Goal: Task Accomplishment & Management: Complete application form

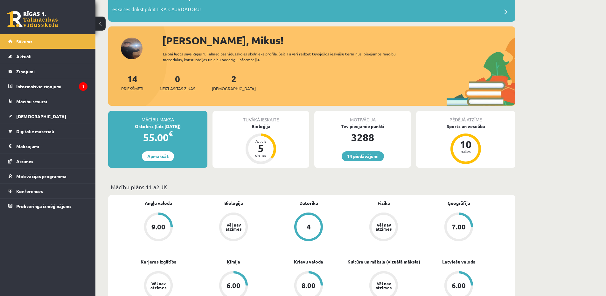
scroll to position [32, 0]
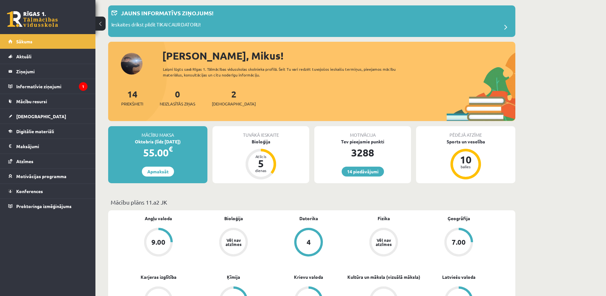
click at [217, 95] on div "2 Ieskaites" at bounding box center [234, 97] width 44 height 20
click at [221, 94] on div "2 Ieskaites" at bounding box center [234, 97] width 44 height 20
click at [223, 93] on link "2 Ieskaites" at bounding box center [234, 97] width 44 height 19
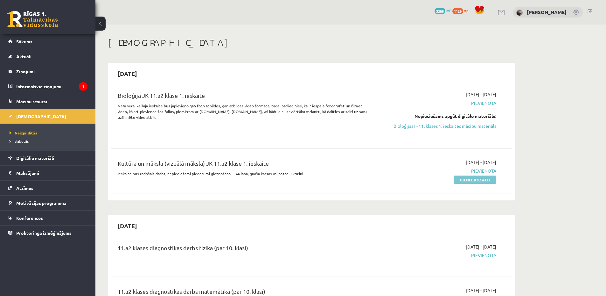
click at [472, 180] on link "Pildīt ieskaiti" at bounding box center [475, 179] width 43 height 8
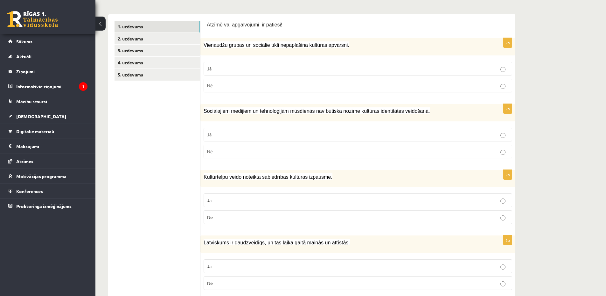
scroll to position [95, 0]
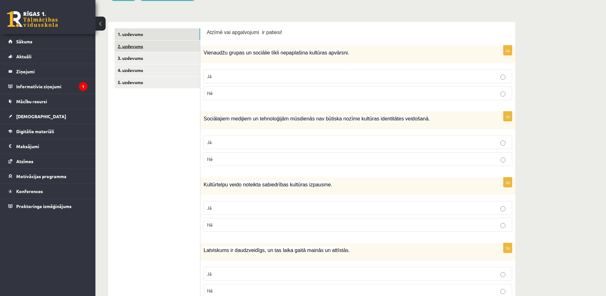
click at [141, 44] on link "2. uzdevums" at bounding box center [158, 46] width 86 height 12
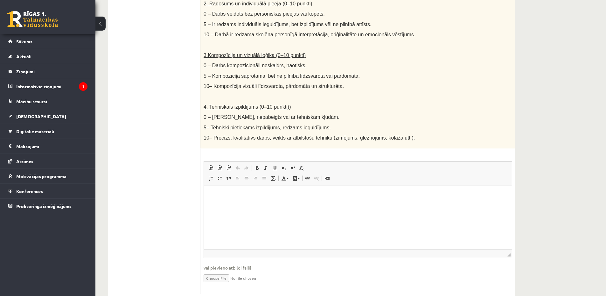
scroll to position [293, 0]
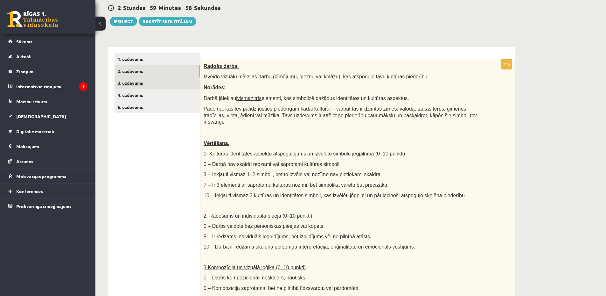
click at [156, 85] on link "3. uzdevums" at bounding box center [158, 83] width 86 height 12
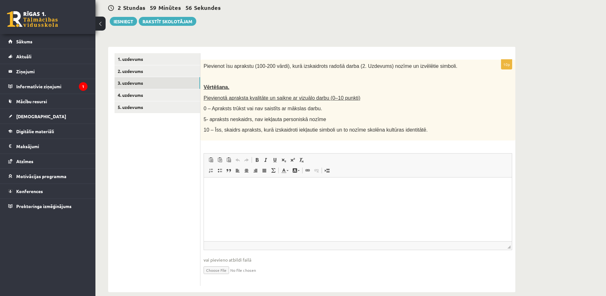
scroll to position [0, 0]
click at [185, 97] on link "4. uzdevums" at bounding box center [158, 95] width 86 height 12
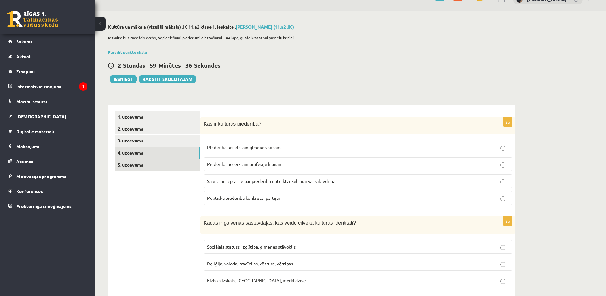
click at [140, 163] on link "5. uzdevums" at bounding box center [158, 165] width 86 height 12
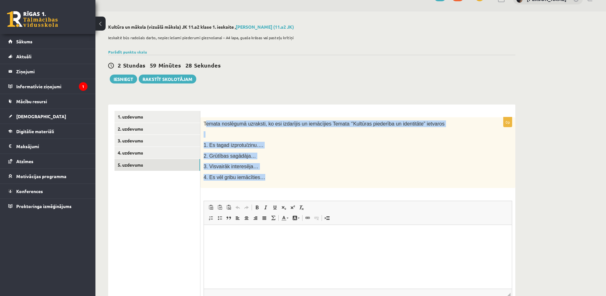
drag, startPoint x: 205, startPoint y: 125, endPoint x: 293, endPoint y: 181, distance: 104.4
click at [293, 181] on div "Temata noslēgumā uzraksti, ko esi izdarījis un iemācījies Temata ‘’Kultūras pie…" at bounding box center [357, 152] width 315 height 71
click at [289, 108] on div "0p Temata noslēgumā uzraksti, ko esi izdarījis un iemācījies Temata ‘’Kultūras …" at bounding box center [357, 221] width 315 height 235
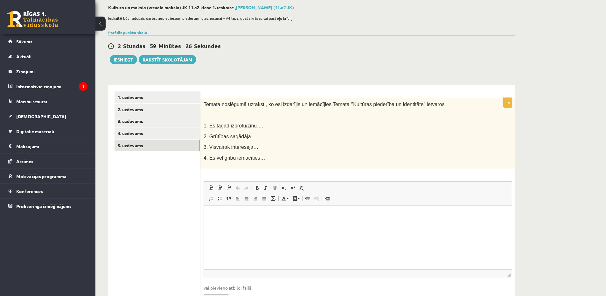
scroll to position [70, 0]
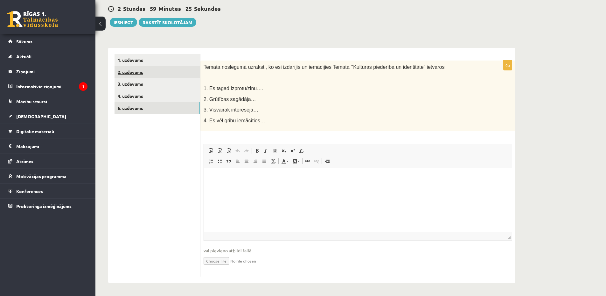
click at [144, 69] on link "2. uzdevums" at bounding box center [158, 72] width 86 height 12
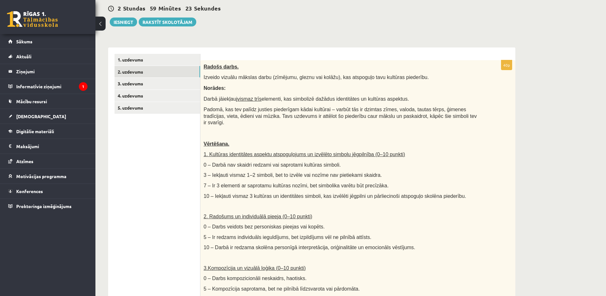
scroll to position [0, 0]
drag, startPoint x: 200, startPoint y: 68, endPoint x: 321, endPoint y: 113, distance: 128.6
click at [321, 113] on div "**********" at bounding box center [311, 279] width 407 height 465
click at [311, 42] on div "**********" at bounding box center [311, 276] width 407 height 471
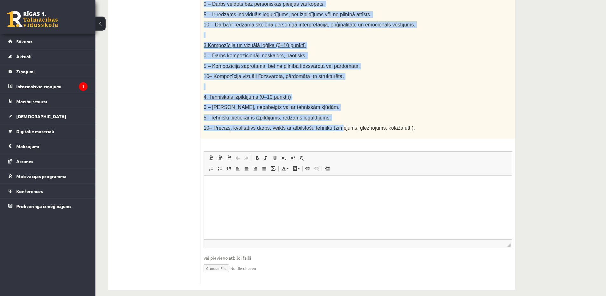
scroll to position [293, 0]
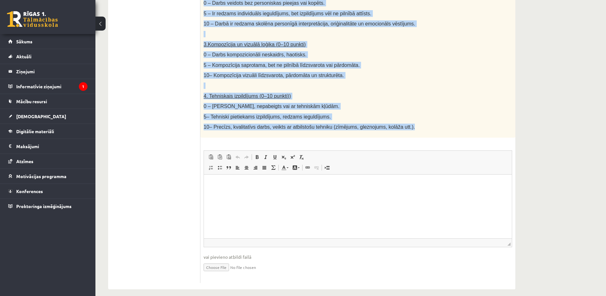
drag, startPoint x: 201, startPoint y: 95, endPoint x: 417, endPoint y: 119, distance: 217.1
copy div "Radošs darbs. Izveido vizuālu mākslas darbu (zīmējumu, gleznu vai kolāžu), kas …"
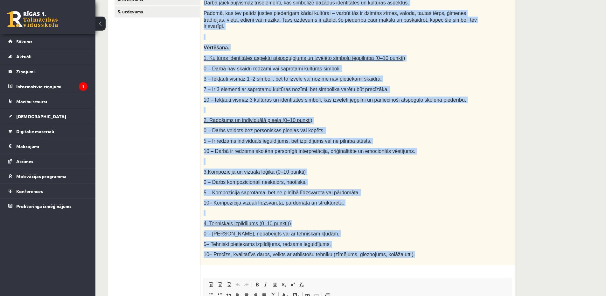
scroll to position [39, 0]
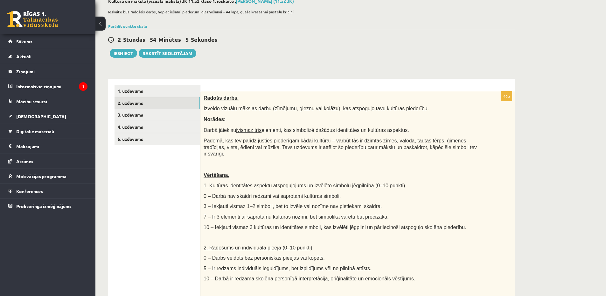
click at [265, 39] on div "2 Stundas 54 Minūtes 5 Sekundes" at bounding box center [311, 40] width 407 height 8
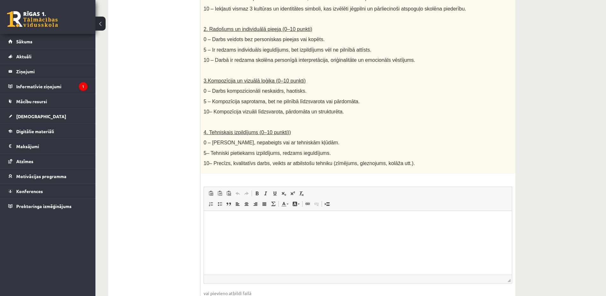
scroll to position [262, 0]
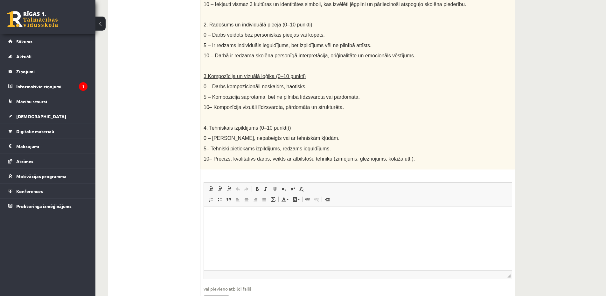
click at [235, 224] on html at bounding box center [358, 215] width 308 height 19
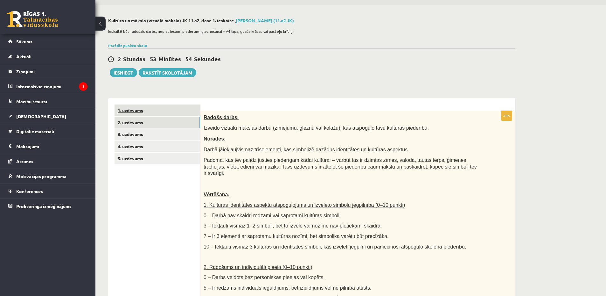
scroll to position [7, 0]
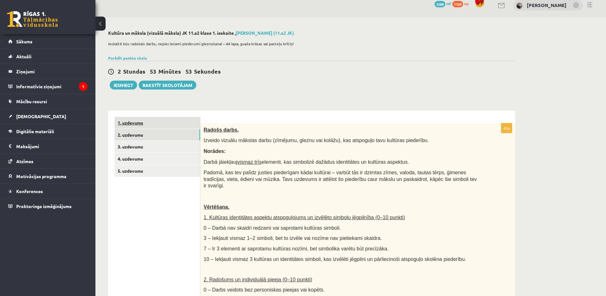
click at [133, 121] on link "1. uzdevums" at bounding box center [158, 123] width 86 height 12
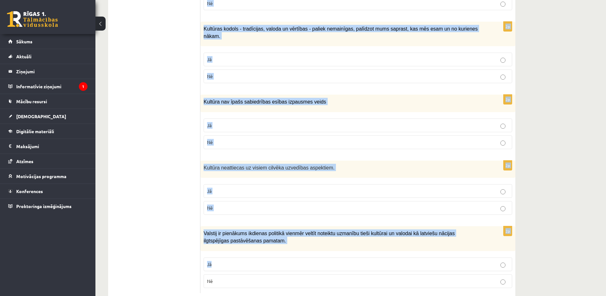
scroll to position [859, 0]
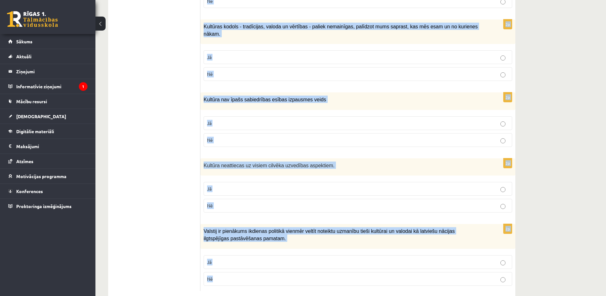
drag, startPoint x: 204, startPoint y: 120, endPoint x: 296, endPoint y: 273, distance: 178.3
copy form "Atzīmē vai apgalvojumi ir patiesi! 2p Vienaudžu grupas un sociālie tīkli nepapl…"
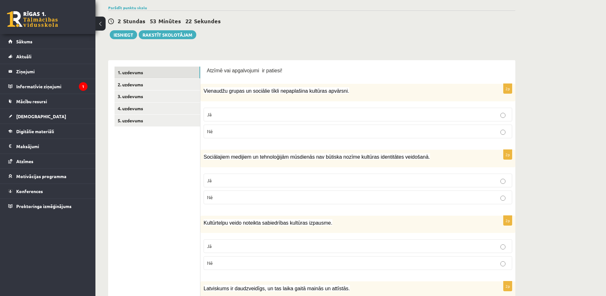
scroll to position [0, 0]
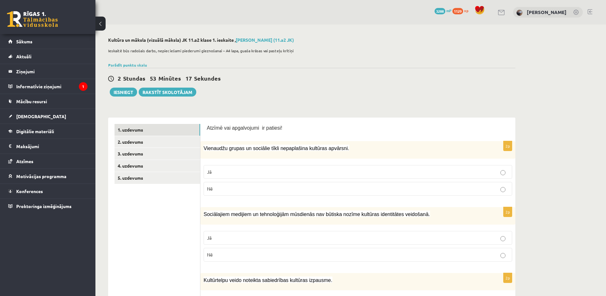
click at [214, 187] on p "Nē" at bounding box center [358, 188] width 302 height 7
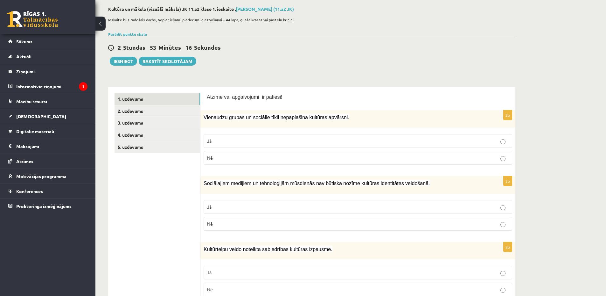
scroll to position [32, 0]
click at [216, 223] on p "Nē" at bounding box center [358, 222] width 302 height 7
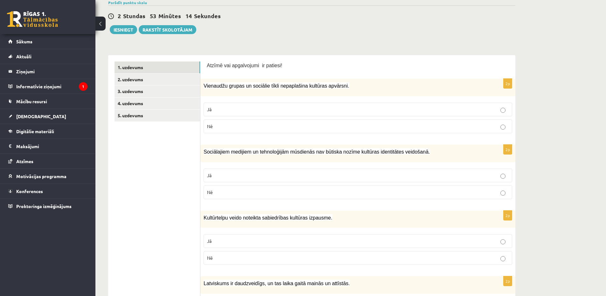
scroll to position [64, 0]
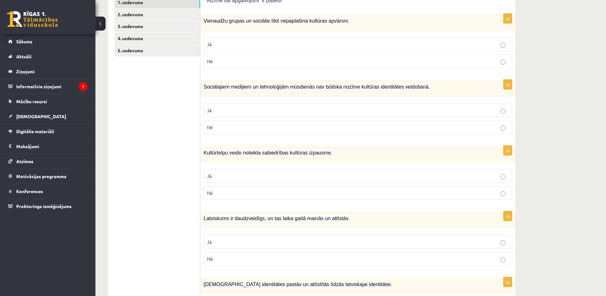
click at [233, 175] on p "Jā" at bounding box center [358, 175] width 302 height 7
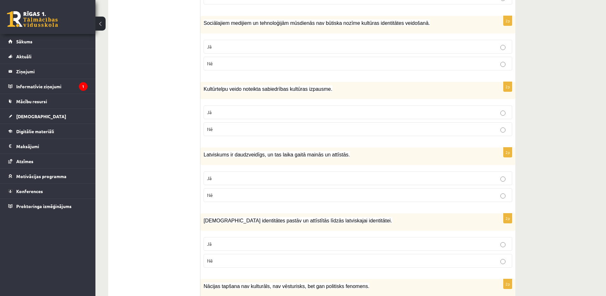
click at [243, 184] on label "Jā" at bounding box center [358, 178] width 309 height 14
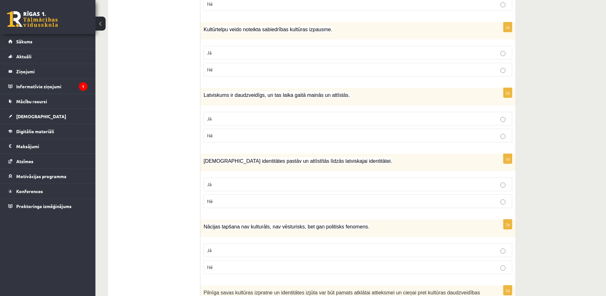
scroll to position [255, 0]
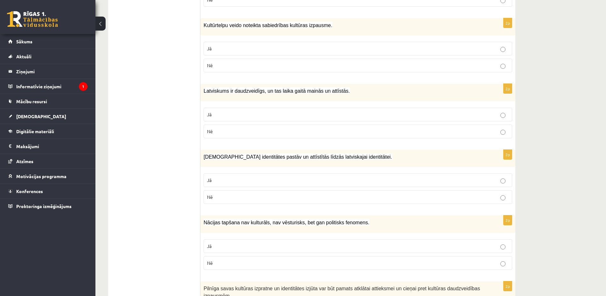
click at [244, 184] on label "Jā" at bounding box center [358, 180] width 309 height 14
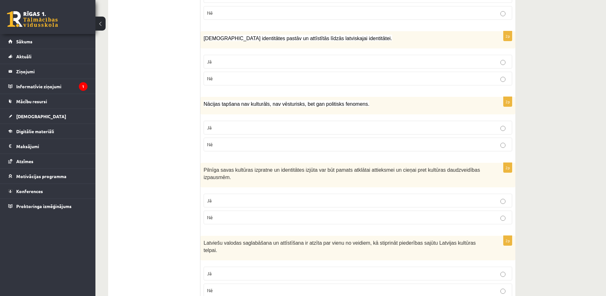
scroll to position [382, 0]
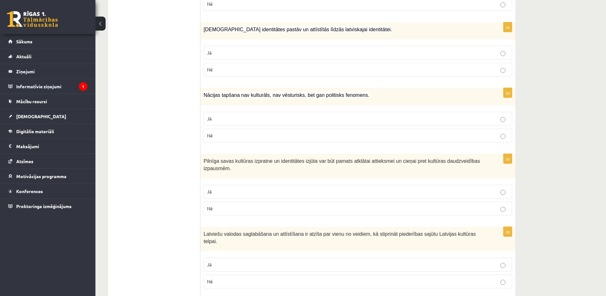
click at [253, 140] on label "Nē" at bounding box center [358, 136] width 309 height 14
click at [241, 194] on p "Jā" at bounding box center [358, 191] width 302 height 7
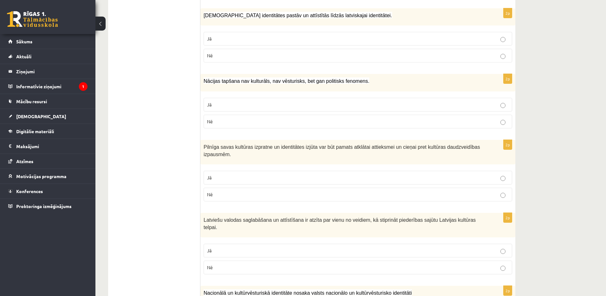
scroll to position [414, 0]
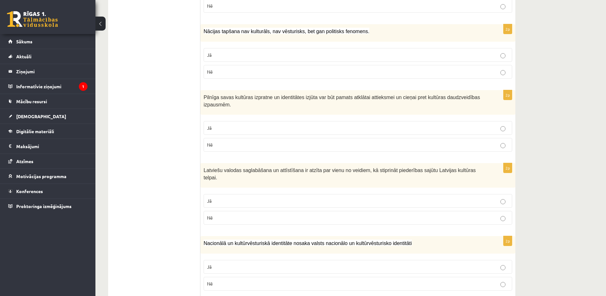
click at [242, 197] on p "Jā" at bounding box center [358, 200] width 302 height 7
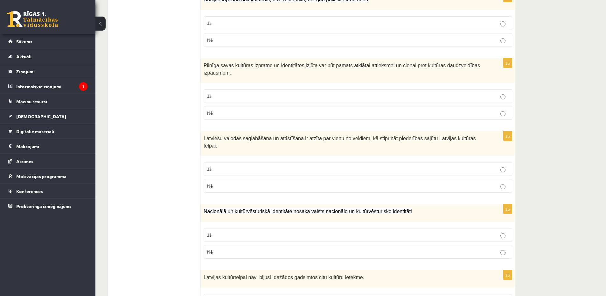
click at [230, 231] on p "Jā" at bounding box center [358, 234] width 302 height 7
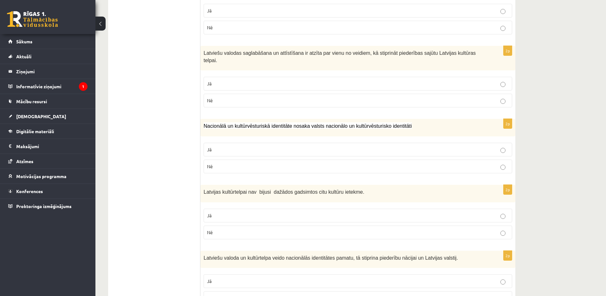
scroll to position [573, 0]
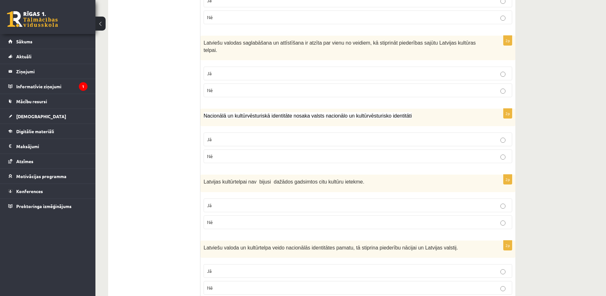
click at [233, 219] on p "Nē" at bounding box center [358, 222] width 302 height 7
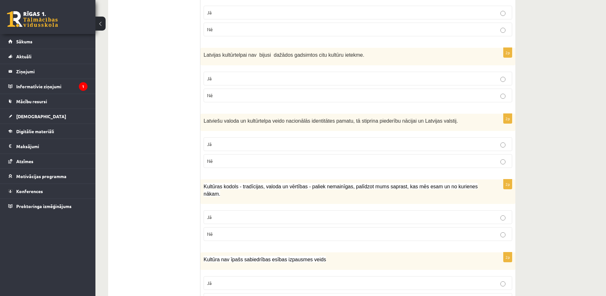
scroll to position [700, 0]
click at [234, 140] on p "Jā" at bounding box center [358, 143] width 302 height 7
click at [221, 213] on p "Jā" at bounding box center [358, 216] width 302 height 7
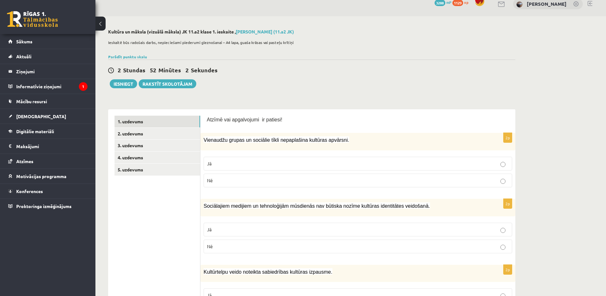
scroll to position [0, 0]
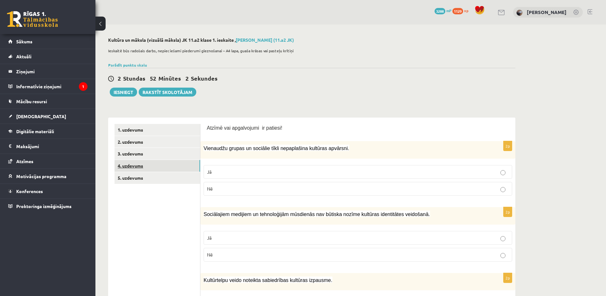
click at [138, 170] on link "4. uzdevums" at bounding box center [158, 166] width 86 height 12
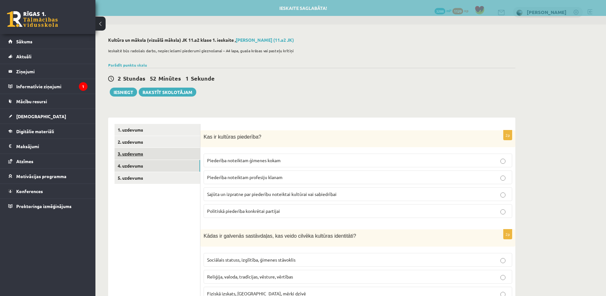
click at [155, 155] on link "3. uzdevums" at bounding box center [158, 154] width 86 height 12
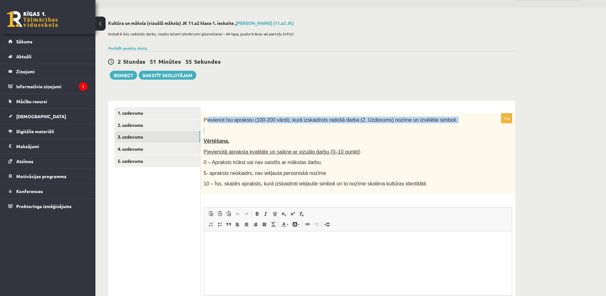
drag, startPoint x: 207, startPoint y: 115, endPoint x: 368, endPoint y: 126, distance: 161.1
click at [368, 126] on div "Pievienot īsu aprakstu (100-200 vārdi), kurā izskaidrots radošā darba (2. Uzdev…" at bounding box center [357, 153] width 315 height 81
click at [173, 126] on link "2. uzdevums" at bounding box center [158, 125] width 86 height 12
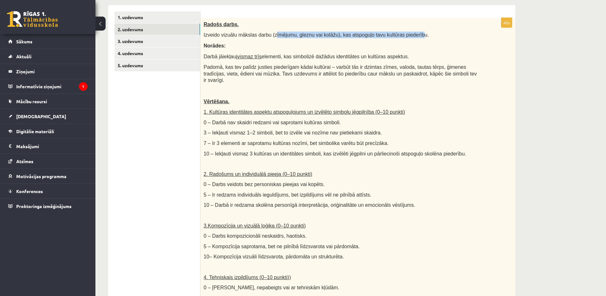
drag, startPoint x: 270, startPoint y: 37, endPoint x: 404, endPoint y: 37, distance: 134.0
click at [403, 37] on span "Izveido vizuālu mākslas darbu (zīmējumu, gleznu vai kolāžu), kas atspoguļo tavu…" at bounding box center [316, 34] width 225 height 5
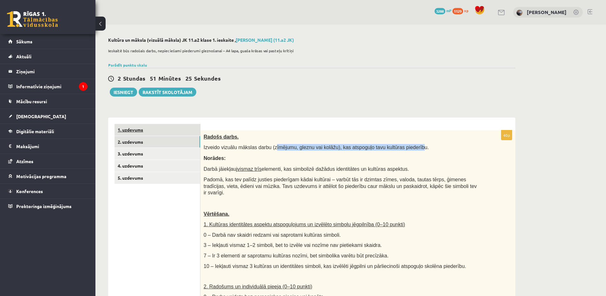
click at [166, 126] on link "1. uzdevums" at bounding box center [158, 130] width 86 height 12
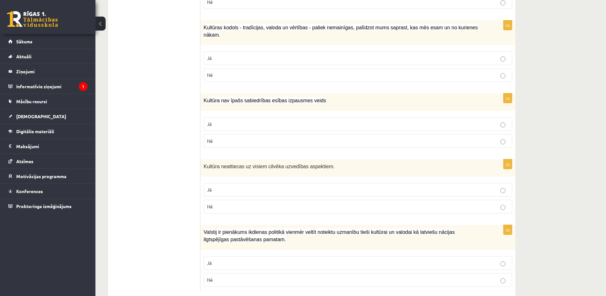
scroll to position [859, 0]
click at [210, 255] on label "Jā" at bounding box center [358, 262] width 309 height 14
click at [230, 202] on p "Nē" at bounding box center [358, 205] width 302 height 7
click at [230, 118] on fieldset "Jā Nē" at bounding box center [358, 131] width 309 height 36
click at [237, 137] on p "Nē" at bounding box center [358, 140] width 302 height 7
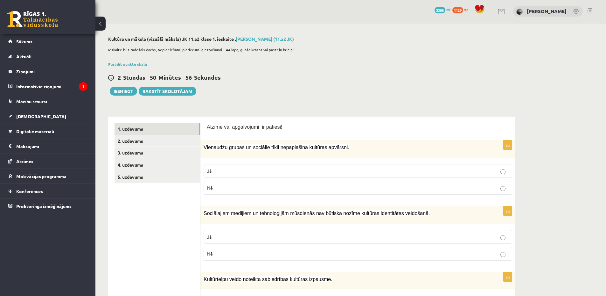
scroll to position [0, 0]
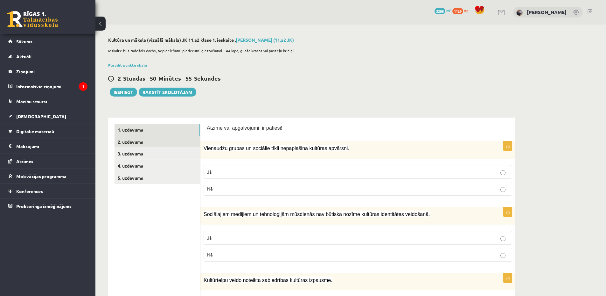
click at [132, 141] on link "2. uzdevums" at bounding box center [158, 142] width 86 height 12
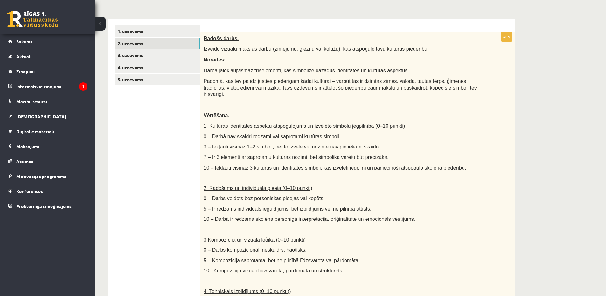
scroll to position [95, 0]
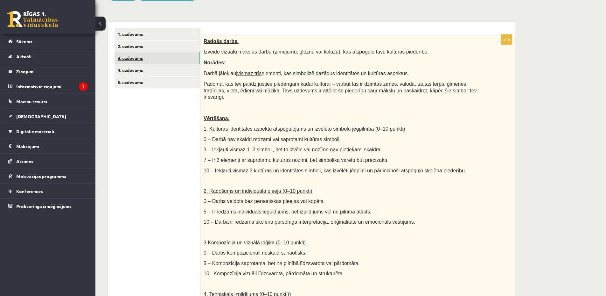
click at [137, 59] on link "3. uzdevums" at bounding box center [158, 58] width 86 height 12
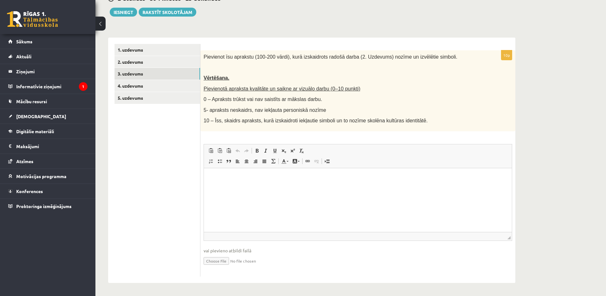
scroll to position [0, 0]
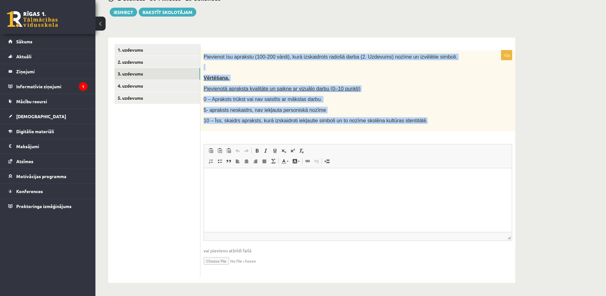
drag, startPoint x: 203, startPoint y: 57, endPoint x: 408, endPoint y: 123, distance: 215.0
click at [408, 123] on div "Pievienot īsu aprakstu (100-200 vārdi), kurā izskaidrots radošā darba (2. Uzdev…" at bounding box center [357, 90] width 315 height 81
copy div "Pievienot īsu aprakstu (100-200 vārdi), kurā izskaidrots radošā darba (2. Uzdev…"
click at [165, 62] on link "2. uzdevums" at bounding box center [158, 62] width 86 height 12
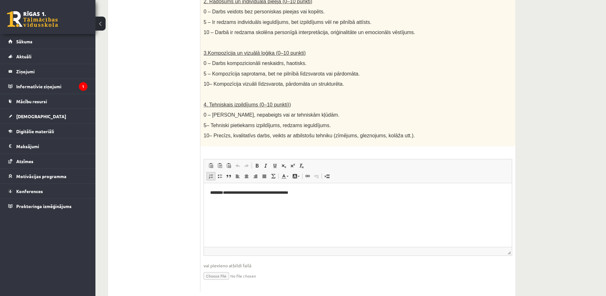
scroll to position [293, 0]
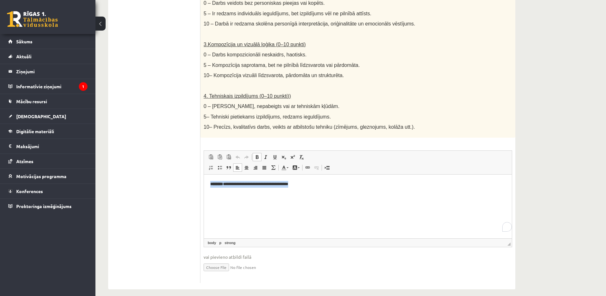
drag, startPoint x: 218, startPoint y: 185, endPoint x: 313, endPoint y: 185, distance: 94.5
click at [313, 185] on html "**********" at bounding box center [358, 183] width 308 height 19
copy p "**********"
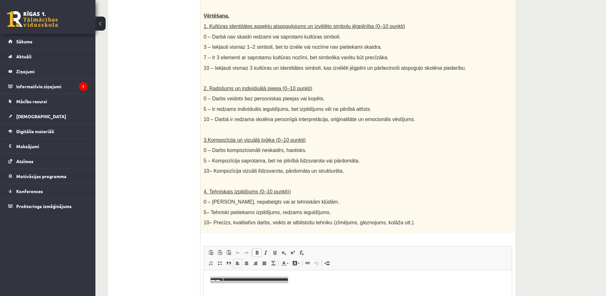
click at [129, 142] on ul "1. uzdevums 2. uzdevums 3. uzdevums 4. uzdevums 5. uzdevums" at bounding box center [158, 152] width 86 height 452
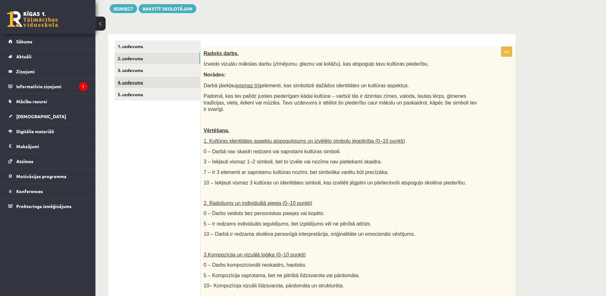
scroll to position [102, 0]
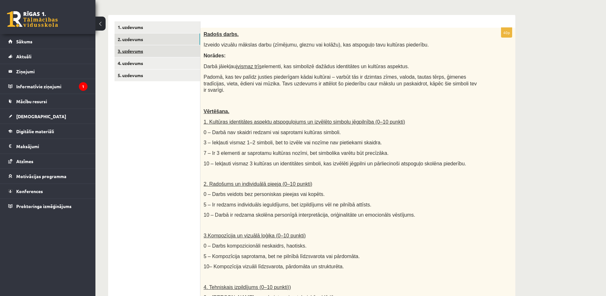
click at [153, 51] on link "3. uzdevums" at bounding box center [158, 51] width 86 height 12
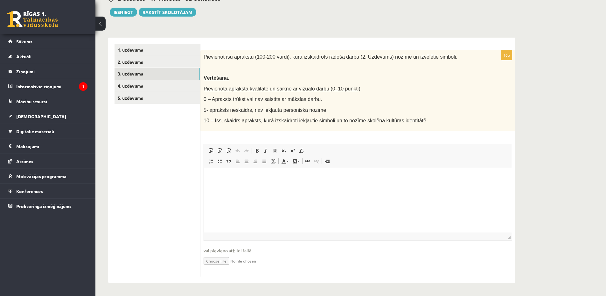
scroll to position [0, 0]
click at [239, 187] on html at bounding box center [358, 177] width 308 height 19
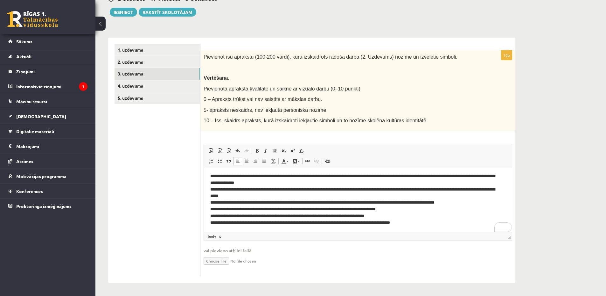
scroll to position [2, 0]
click at [173, 83] on link "4. uzdevums" at bounding box center [158, 86] width 86 height 12
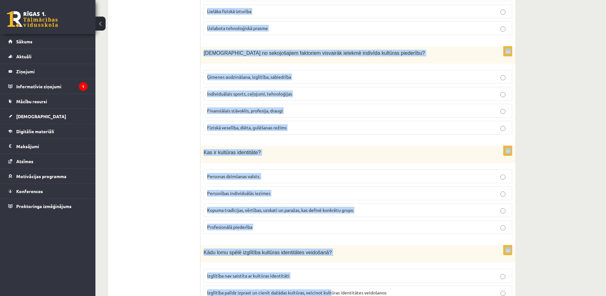
scroll to position [840, 0]
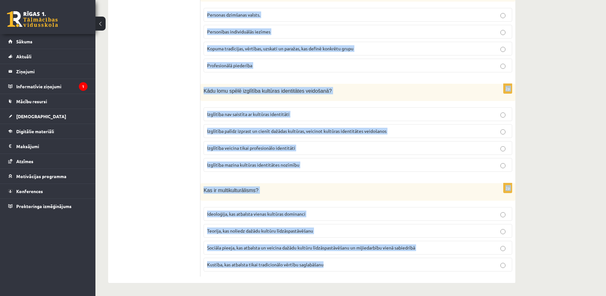
drag, startPoint x: 201, startPoint y: 56, endPoint x: 369, endPoint y: 281, distance: 280.6
copy form "Kas ir kultūras piederība? Piederība noteiktam ģimenes kokam Piederība noteikta…"
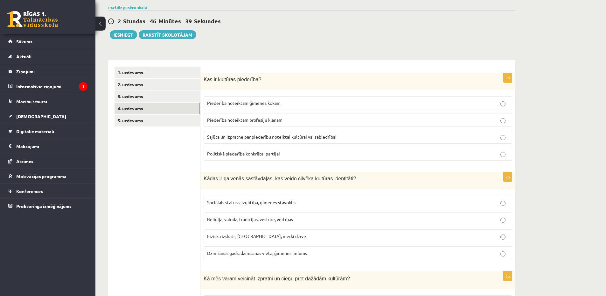
scroll to position [64, 0]
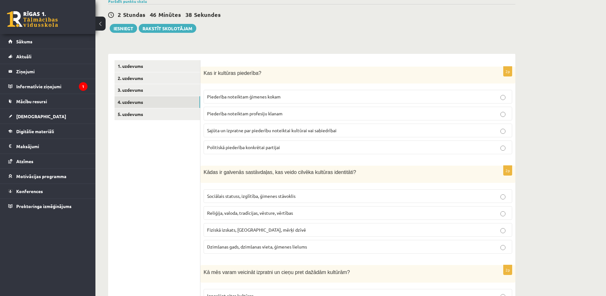
click at [221, 134] on label "Sajūta un izpratne par piederību noteiktai kultūrai vai sabiedrībai" at bounding box center [358, 130] width 309 height 14
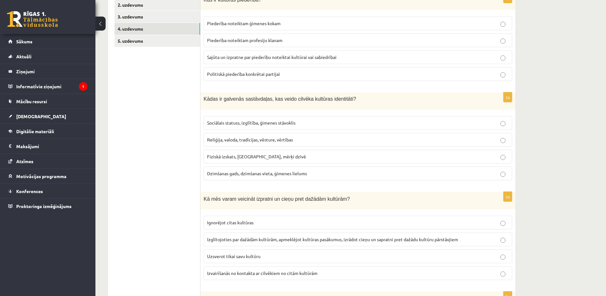
scroll to position [159, 0]
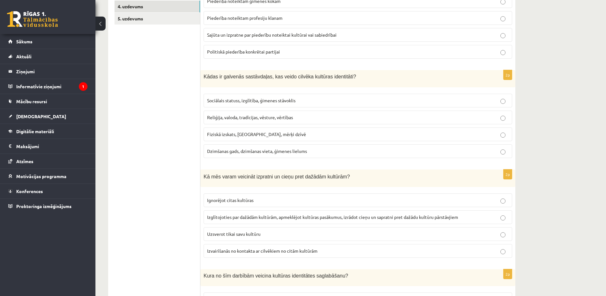
click at [228, 120] on p "Reliģija, valoda, tradīcijas, vēsture, vērtības" at bounding box center [358, 117] width 302 height 7
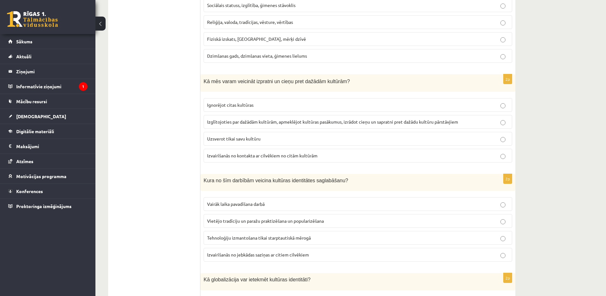
scroll to position [255, 0]
click at [223, 123] on span "Izglītojoties par dažādām kultūrām, apmeklējot kultūras pasākumus, izrādot cieņ…" at bounding box center [332, 121] width 251 height 6
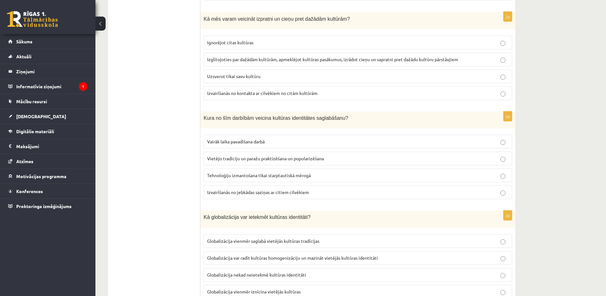
scroll to position [318, 0]
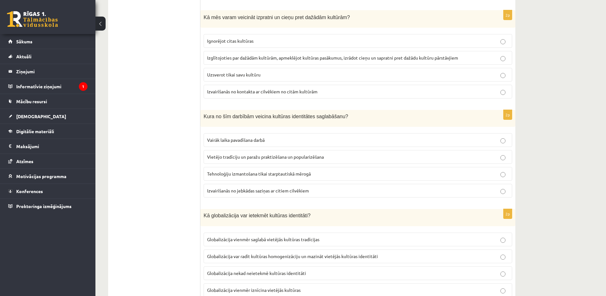
click at [233, 159] on span "Vietējo tradīciju un paražu praktizēšana un popularizēšana" at bounding box center [265, 157] width 117 height 6
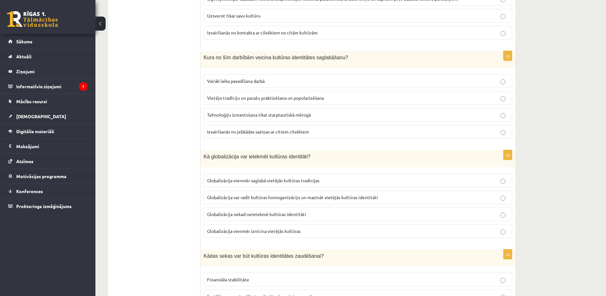
scroll to position [414, 0]
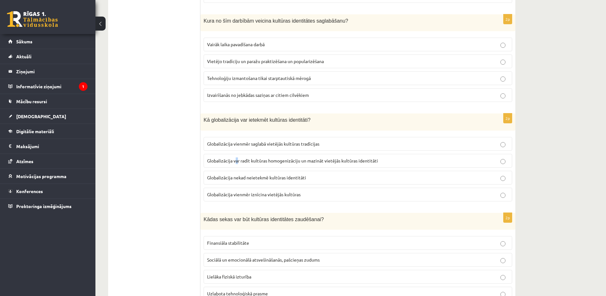
drag, startPoint x: 237, startPoint y: 163, endPoint x: 214, endPoint y: 137, distance: 35.2
click at [236, 163] on p "Globalizācija var radīt kultūras homogenizāciju un mazināt vietējās kultūras id…" at bounding box center [358, 160] width 302 height 7
click at [256, 158] on p "Globalizācija var radīt kultūras homogenizāciju un mazināt vietējās kultūras id…" at bounding box center [358, 160] width 302 height 7
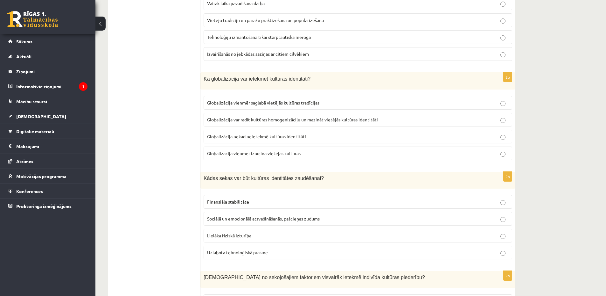
scroll to position [509, 0]
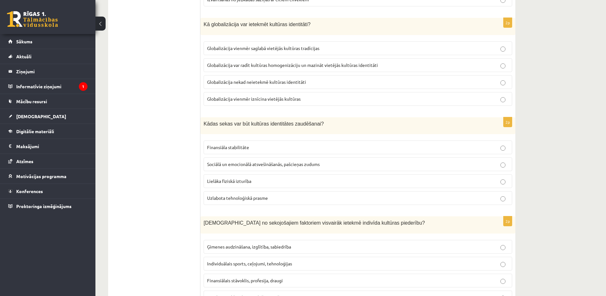
click at [222, 169] on label "Sociālā un emocionālā atsvešināšanās, pašcieņas zudums" at bounding box center [358, 164] width 309 height 14
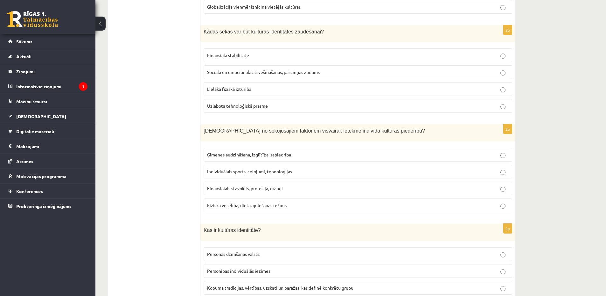
scroll to position [605, 0]
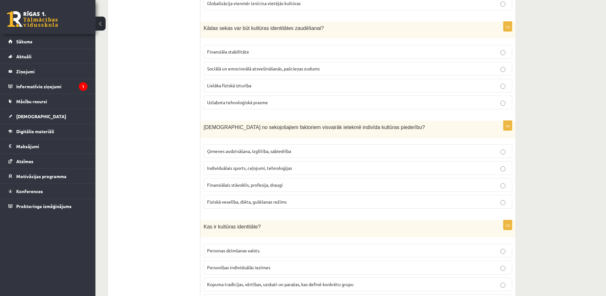
click at [232, 153] on span "Ģimenes audzināšana, izglītība, sabiedrība" at bounding box center [249, 151] width 84 height 6
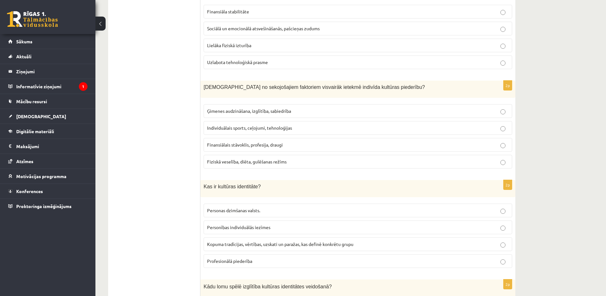
scroll to position [700, 0]
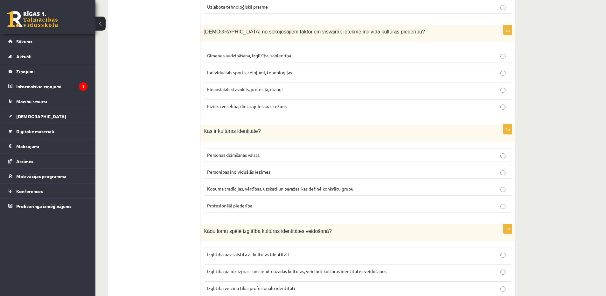
click at [224, 189] on span "Kopuma tradīcijas, vērtības, uzskati un paražas, kas definē konkrētu grupu" at bounding box center [280, 189] width 146 height 6
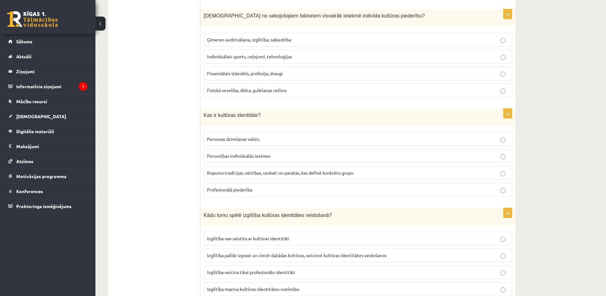
scroll to position [796, 0]
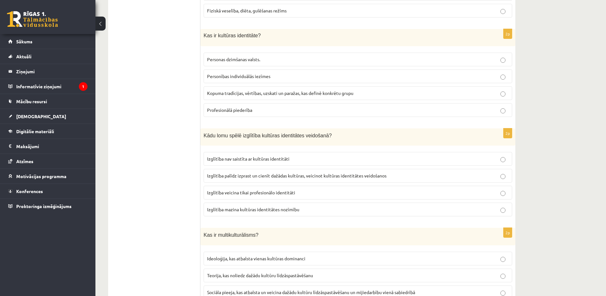
click at [223, 179] on p "Izglītība palīdz izprast un cienīt dažādas kultūras, veicinot kultūras identitā…" at bounding box center [358, 175] width 302 height 7
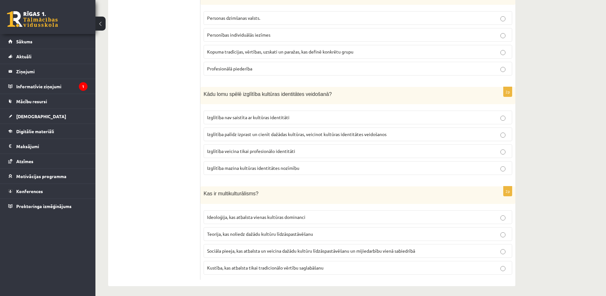
scroll to position [840, 0]
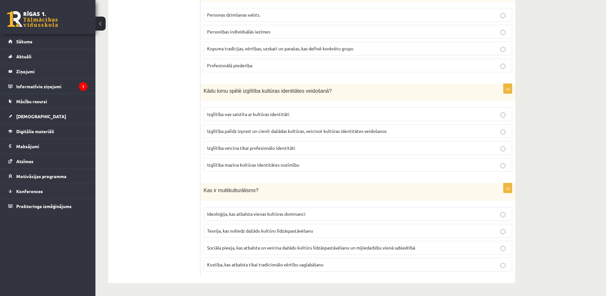
click at [298, 245] on span "Sociāla pieeja, kas atbalsta un veicina dažādu kultūru līdzāspastāvēšanu un mij…" at bounding box center [311, 247] width 208 height 6
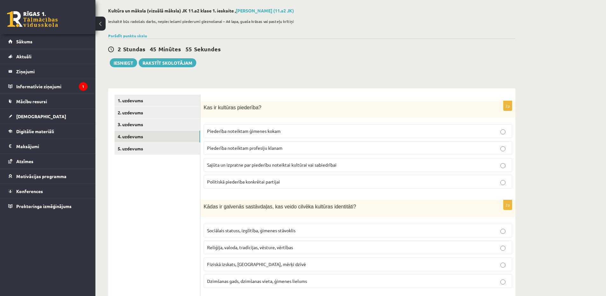
scroll to position [0, 0]
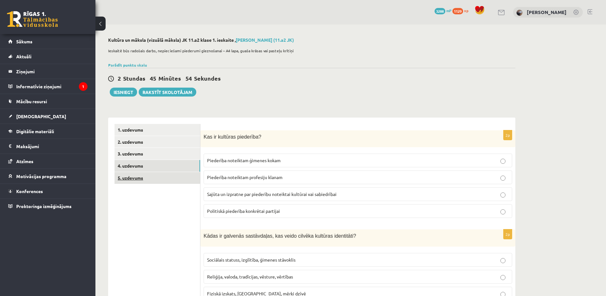
click at [156, 181] on link "5. uzdevums" at bounding box center [158, 178] width 86 height 12
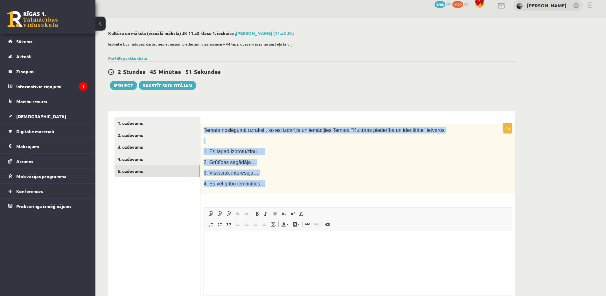
drag, startPoint x: 205, startPoint y: 130, endPoint x: 258, endPoint y: 186, distance: 77.4
click at [258, 186] on div "Temata noslēgumā uzraksti, ko esi izdarījis un iemācījies Temata ‘’Kultūras pie…" at bounding box center [357, 158] width 315 height 71
copy div "Temata noslēgumā uzraksti, ko esi izdarījis un iemācījies Temata ‘’Kultūras pie…"
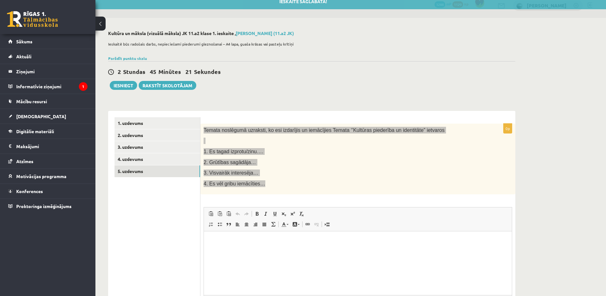
click at [234, 245] on html at bounding box center [358, 240] width 308 height 19
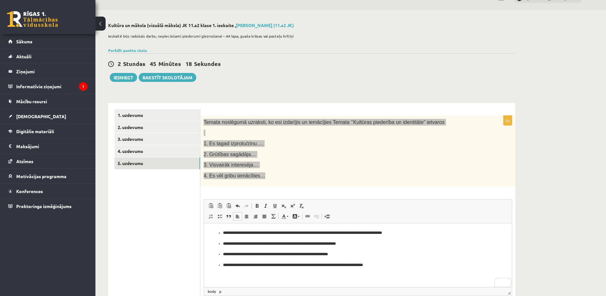
scroll to position [64, 0]
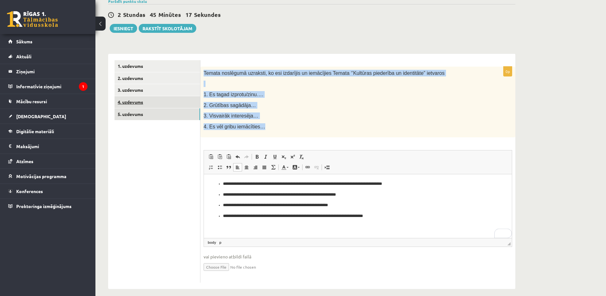
click at [136, 103] on link "4. uzdevums" at bounding box center [158, 102] width 86 height 12
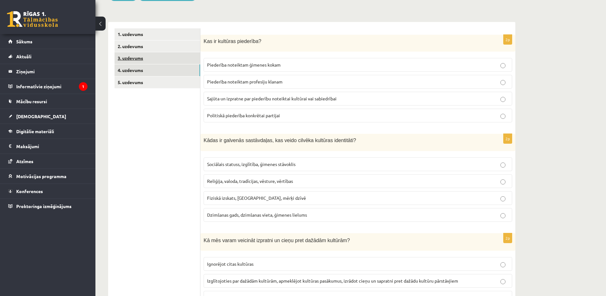
click at [149, 57] on link "3. uzdevums" at bounding box center [158, 58] width 86 height 12
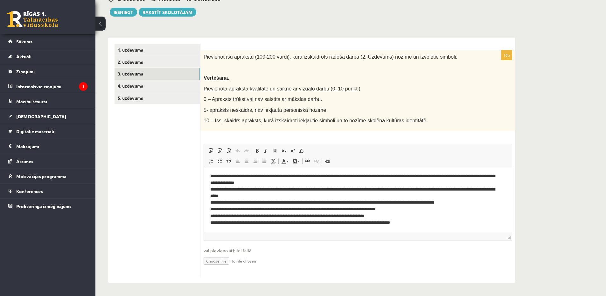
scroll to position [2, 0]
click at [150, 61] on link "2. uzdevums" at bounding box center [158, 62] width 86 height 12
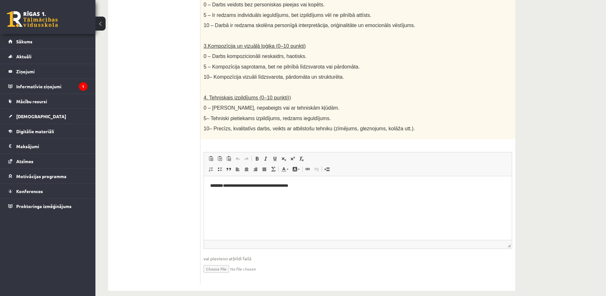
scroll to position [293, 0]
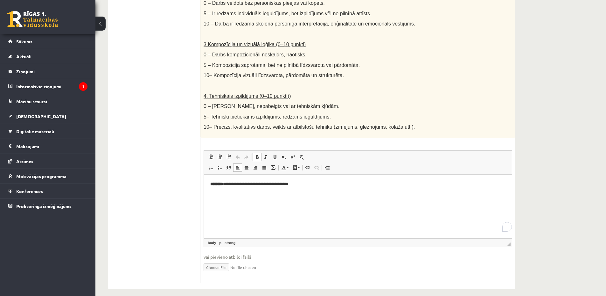
click at [232, 185] on p "**********" at bounding box center [357, 184] width 295 height 7
drag, startPoint x: 211, startPoint y: 185, endPoint x: 233, endPoint y: 183, distance: 22.7
click at [233, 183] on p "**********" at bounding box center [357, 184] width 295 height 7
copy p "******** **"
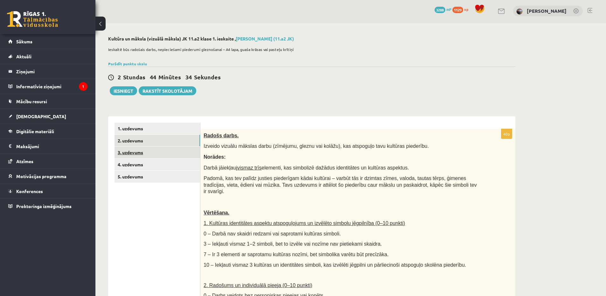
scroll to position [0, 0]
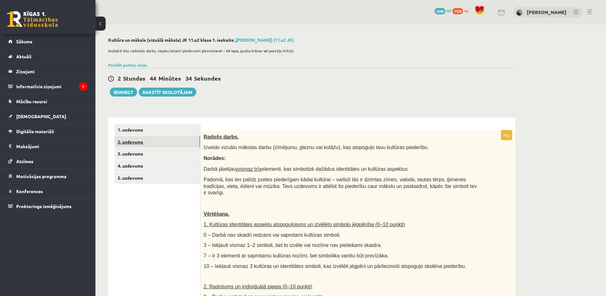
click at [167, 143] on link "2. uzdevums" at bounding box center [158, 142] width 86 height 12
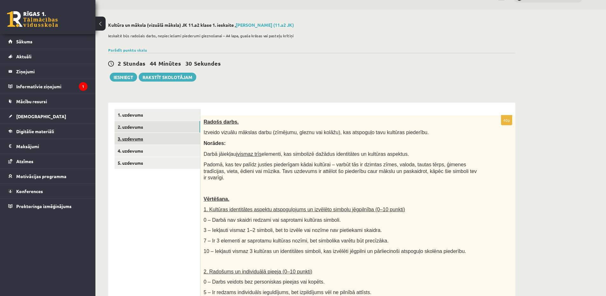
scroll to position [7, 0]
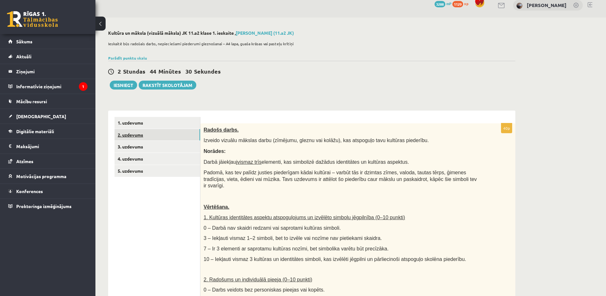
click at [152, 136] on link "2. uzdevums" at bounding box center [158, 135] width 86 height 12
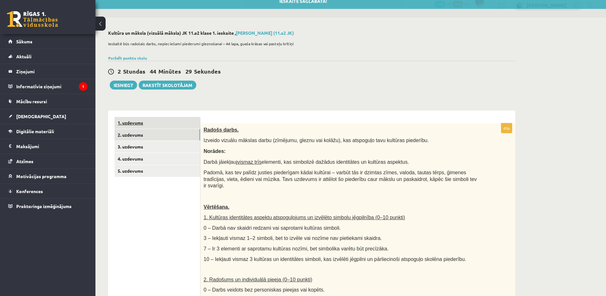
click at [157, 118] on link "1. uzdevums" at bounding box center [158, 123] width 86 height 12
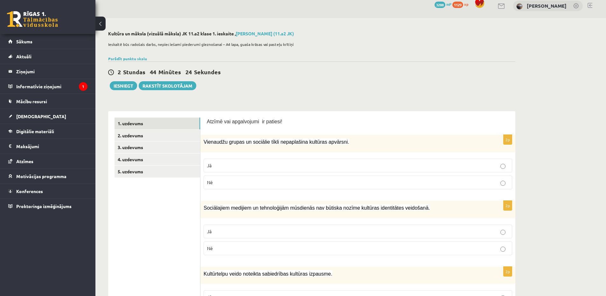
scroll to position [0, 0]
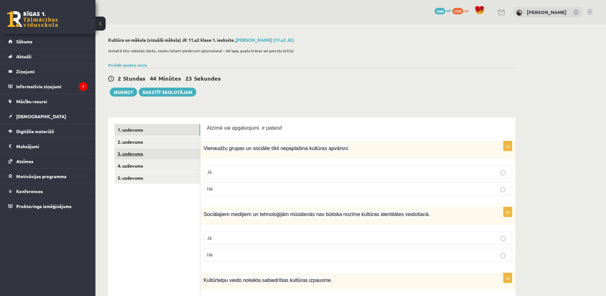
click at [151, 155] on link "3. uzdevums" at bounding box center [158, 154] width 86 height 12
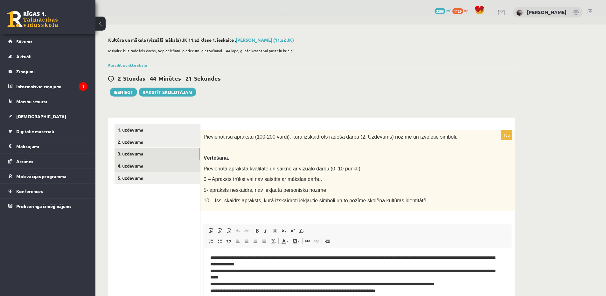
click at [157, 171] on link "4. uzdevums" at bounding box center [158, 166] width 86 height 12
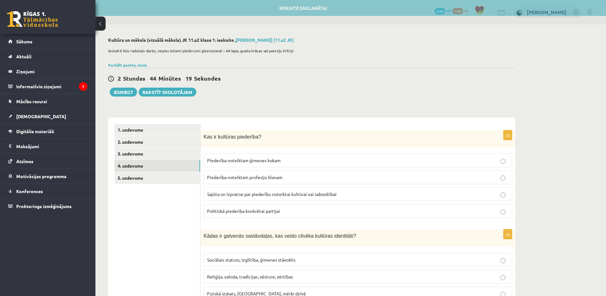
scroll to position [32, 0]
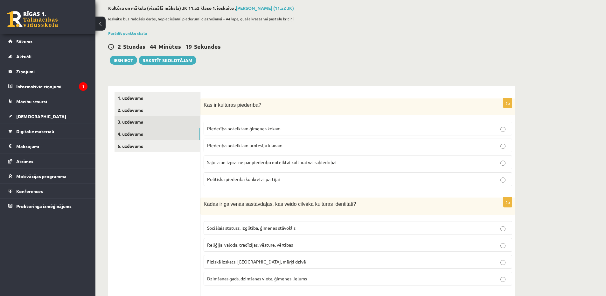
click at [142, 117] on link "3. uzdevums" at bounding box center [158, 122] width 86 height 12
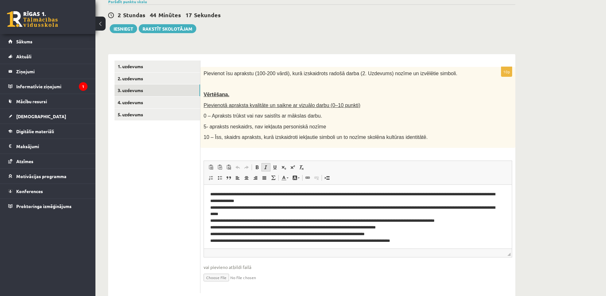
scroll to position [64, 0]
click at [159, 76] on link "2. uzdevums" at bounding box center [158, 78] width 86 height 12
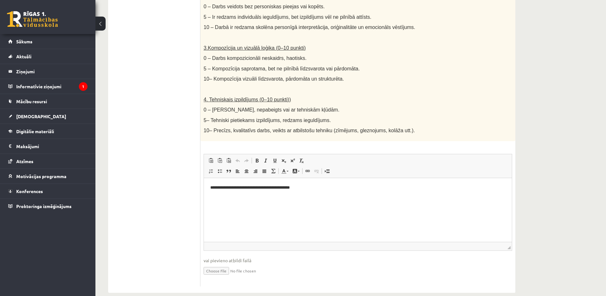
scroll to position [293, 0]
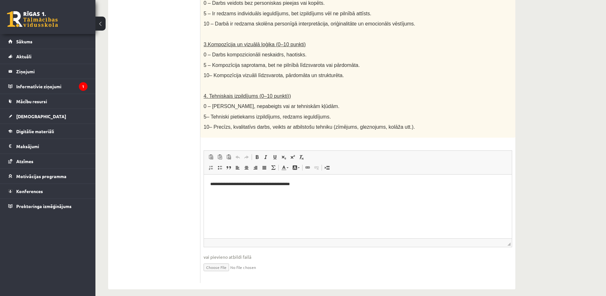
drag, startPoint x: 37, startPoint y: 34, endPoint x: 54, endPoint y: 4, distance: 34.5
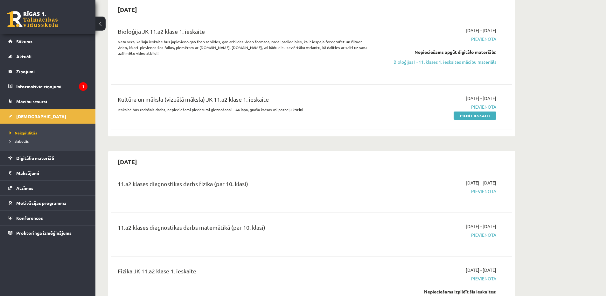
scroll to position [64, 0]
click at [478, 117] on link "Pildīt ieskaiti" at bounding box center [475, 116] width 43 height 8
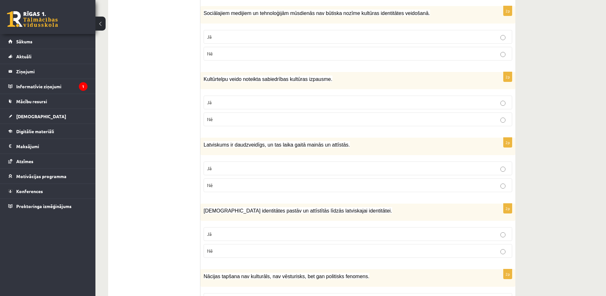
scroll to position [95, 0]
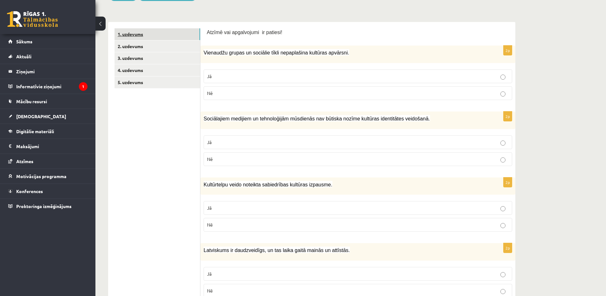
click at [158, 34] on link "1. uzdevums" at bounding box center [158, 34] width 86 height 12
click at [155, 45] on link "2. uzdevums" at bounding box center [158, 46] width 86 height 12
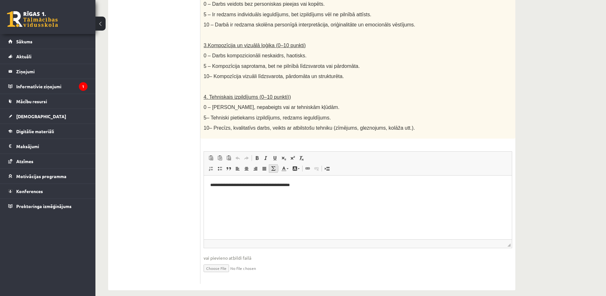
scroll to position [293, 0]
click at [220, 260] on input "file" at bounding box center [358, 266] width 309 height 13
type input "**********"
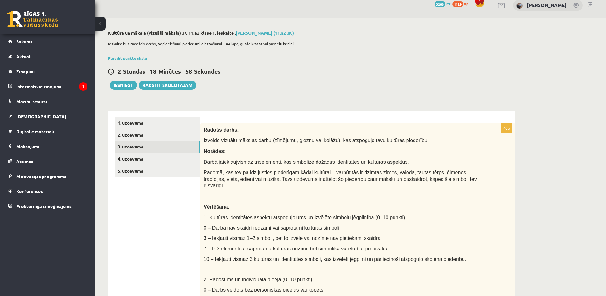
click at [140, 145] on link "3. uzdevums" at bounding box center [158, 147] width 86 height 12
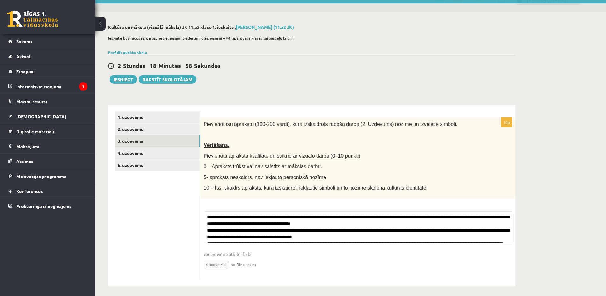
scroll to position [17, 0]
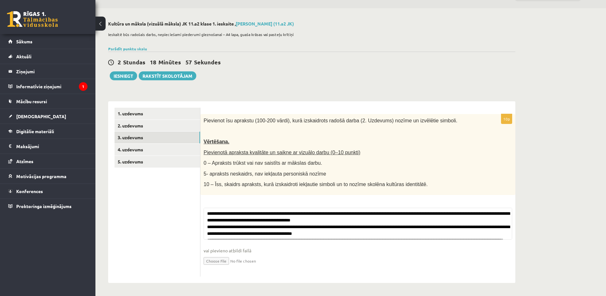
click at [218, 266] on input "file" at bounding box center [358, 260] width 309 height 13
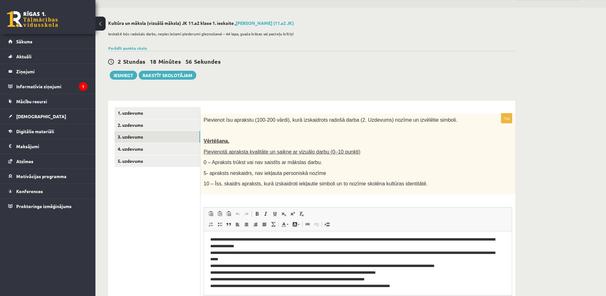
scroll to position [2, 0]
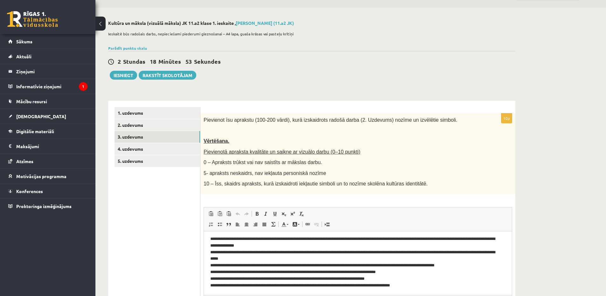
type input "**********"
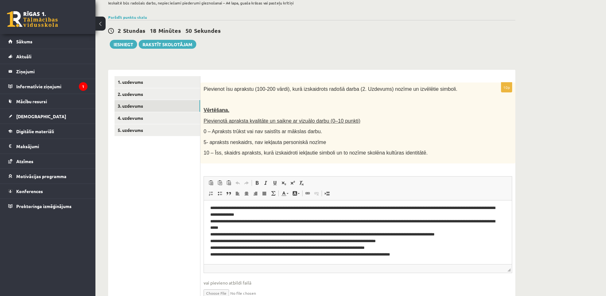
scroll to position [0, 0]
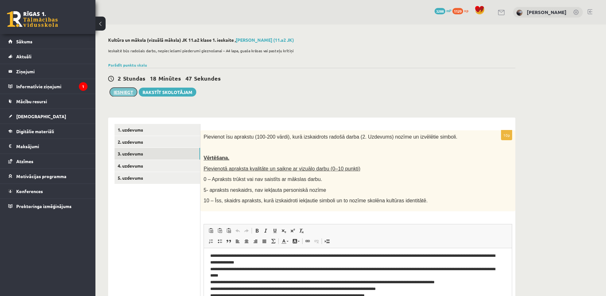
click at [127, 92] on button "Iesniegt" at bounding box center [123, 92] width 27 height 9
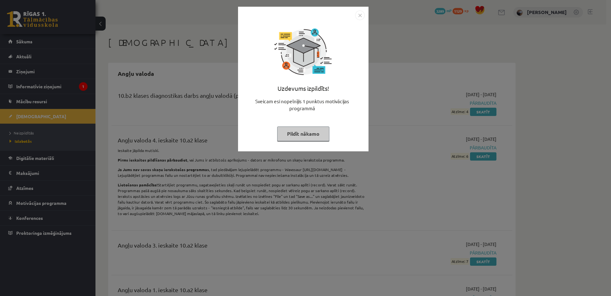
click at [308, 134] on button "Pildīt nākamo" at bounding box center [303, 133] width 52 height 15
